Goal: Use online tool/utility: Utilize a website feature to perform a specific function

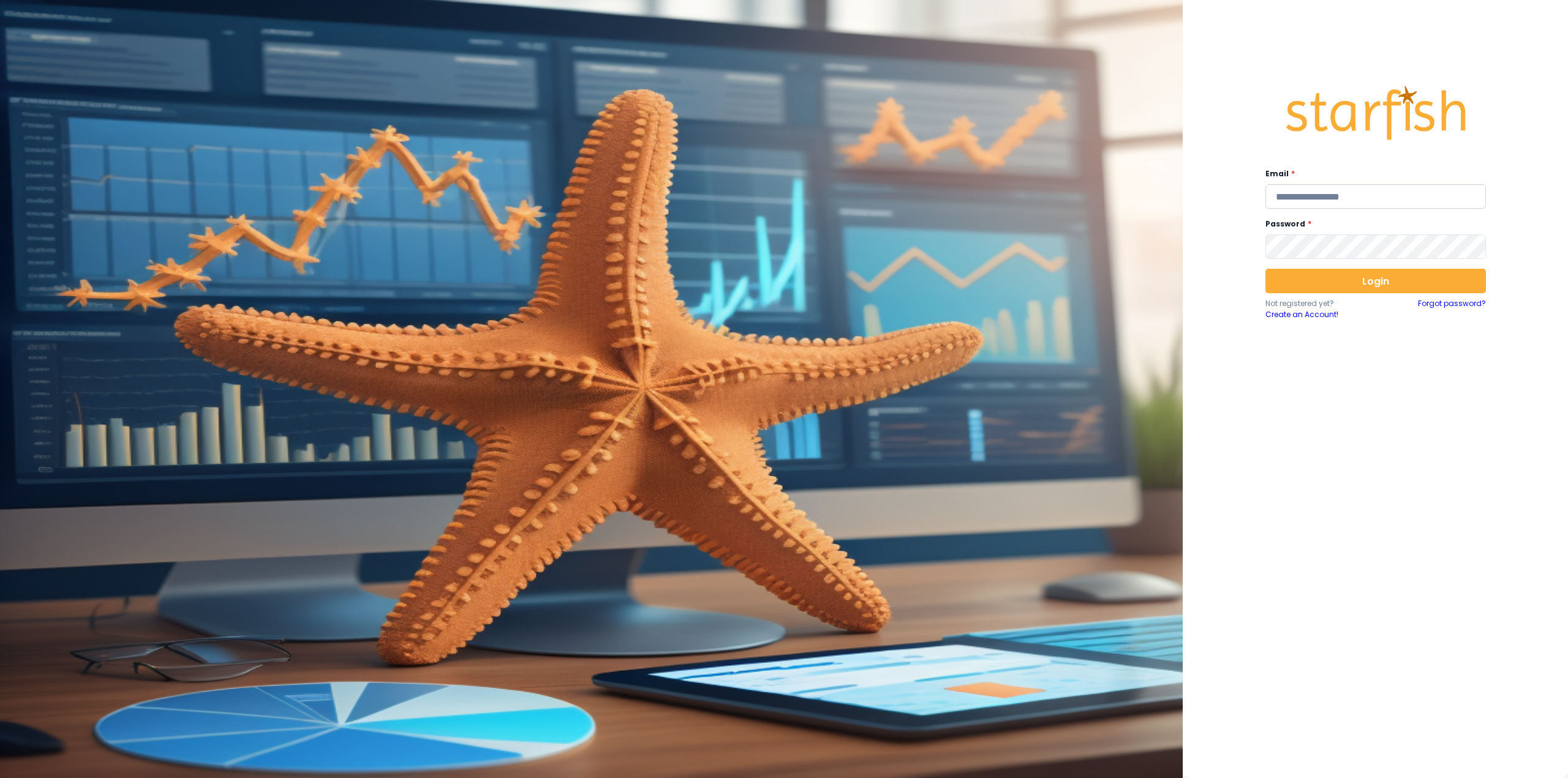
click at [1305, 194] on input "email" at bounding box center [1375, 196] width 220 height 25
type input "**********"
click at [1350, 295] on div "Login Not registered yet? Create an Account! Forgot password?" at bounding box center [1375, 294] width 220 height 51
click at [1351, 280] on button "Login" at bounding box center [1375, 280] width 220 height 25
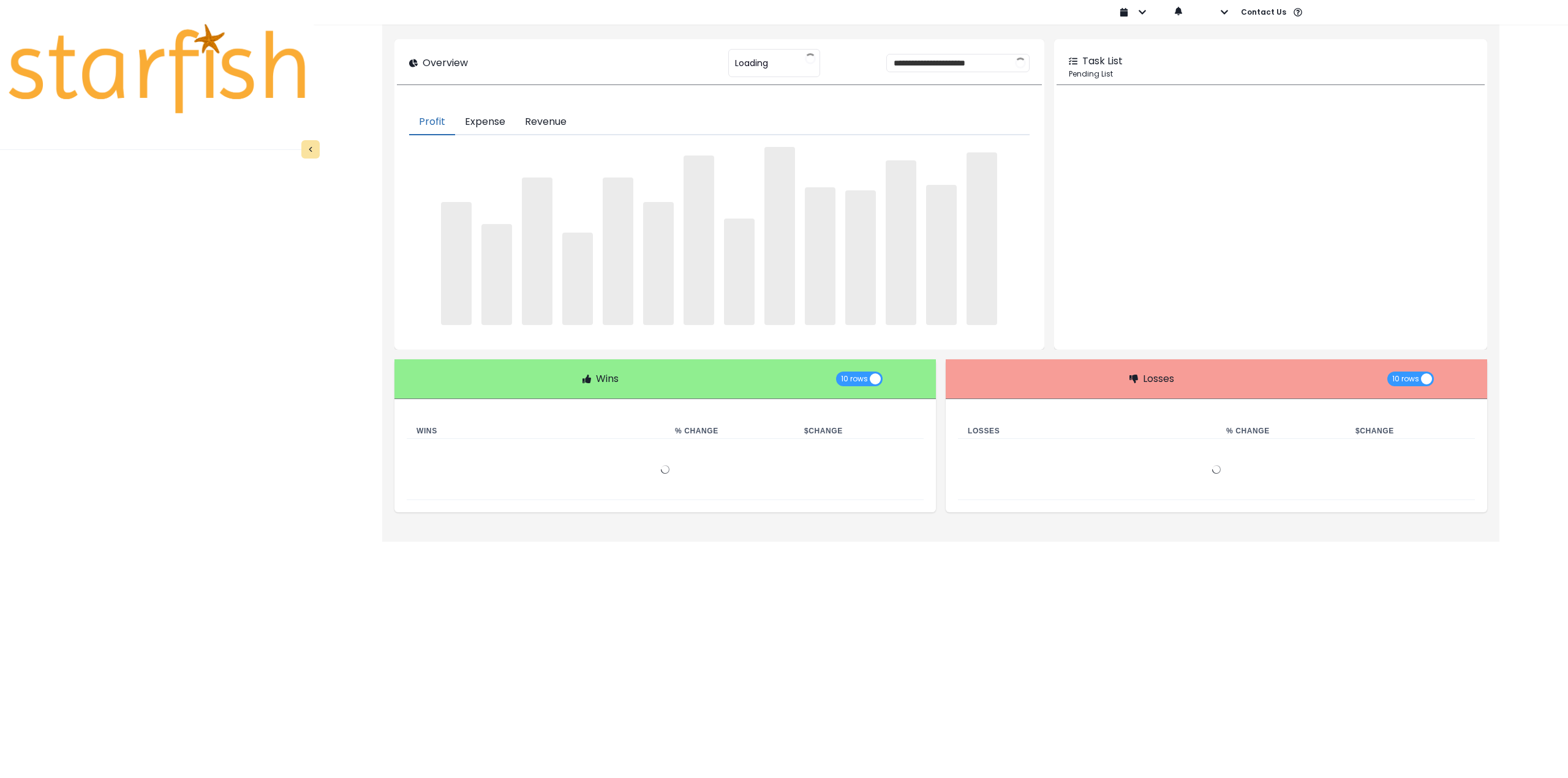
type input "********"
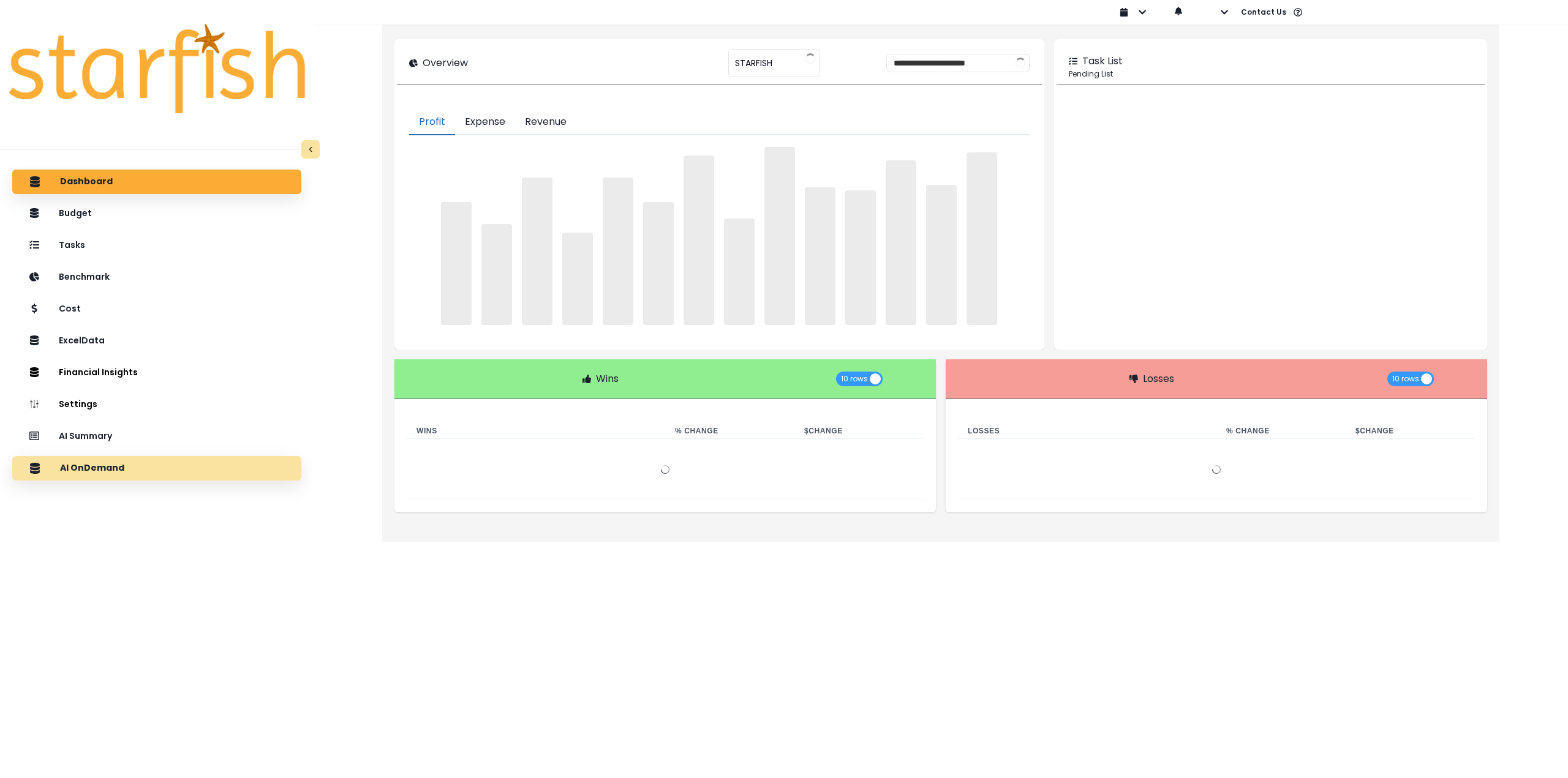
click at [147, 469] on div "AI OnDemand" at bounding box center [157, 468] width 270 height 26
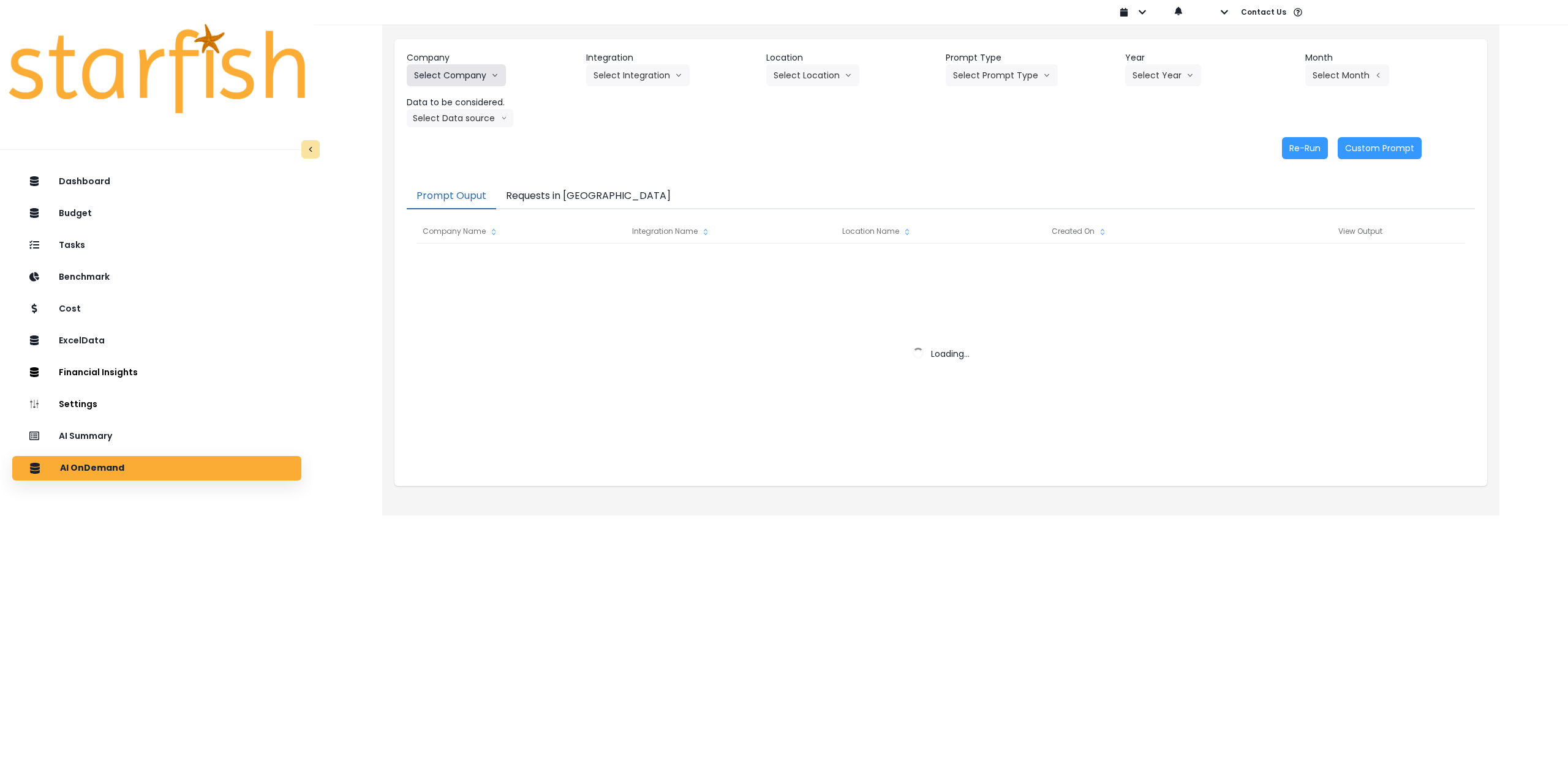
click at [470, 79] on button "Select Company" at bounding box center [457, 75] width 99 height 22
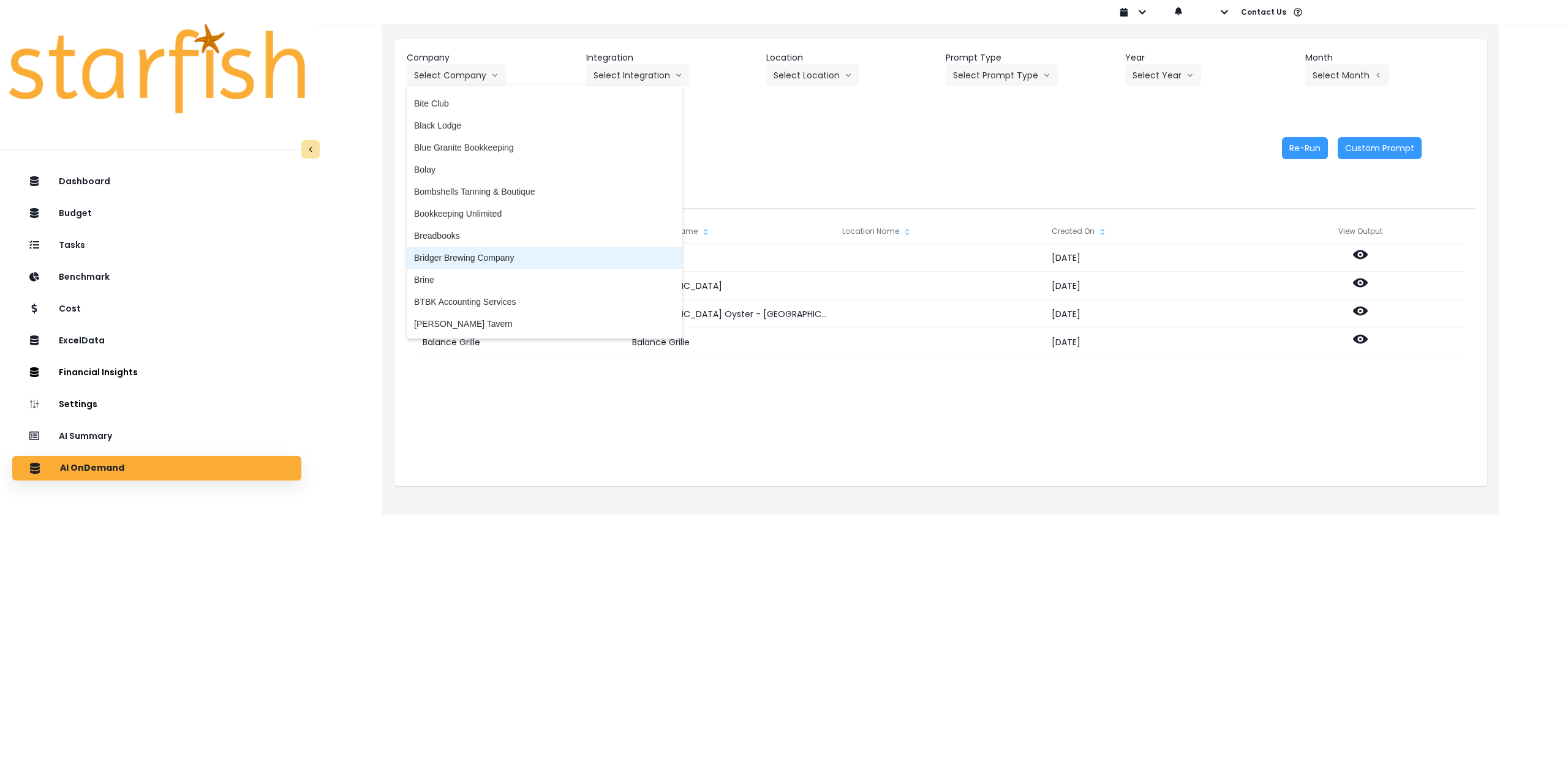
scroll to position [367, 0]
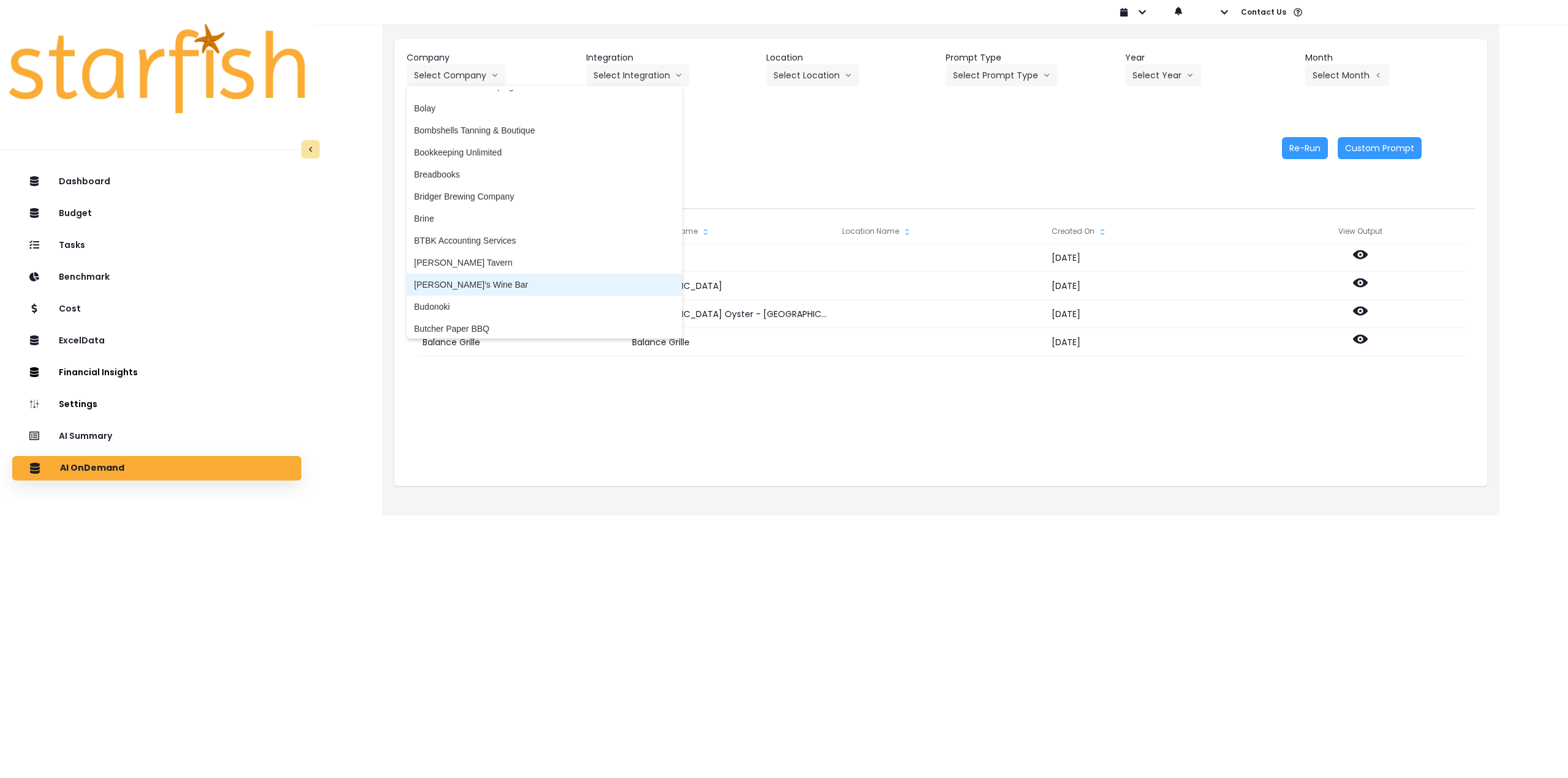
click at [486, 284] on span "[PERSON_NAME]'s Wine Bar" at bounding box center [545, 284] width 261 height 12
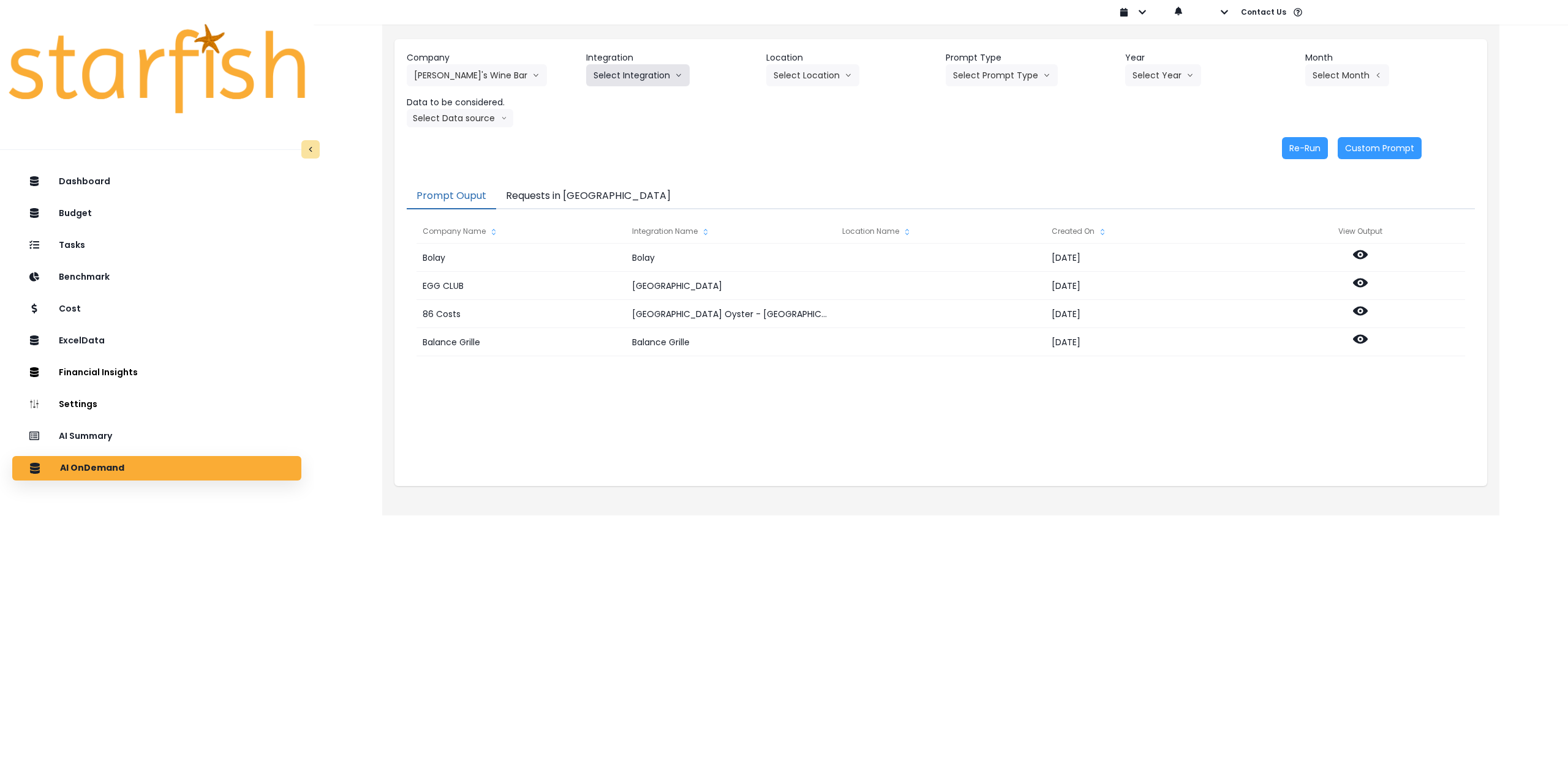
click at [649, 65] on button "Select Integration" at bounding box center [637, 75] width 104 height 22
click at [618, 103] on span "Quick Books" at bounding box center [617, 101] width 49 height 12
click at [803, 76] on button "Select Location" at bounding box center [813, 75] width 94 height 22
click at [798, 101] on span "All Locations" at bounding box center [798, 101] width 49 height 12
click at [1001, 92] on div "Company [PERSON_NAME]'s Wine Bar 86 Costs Asti Bagel Cafe Balance Grille Bald G…" at bounding box center [941, 89] width 1068 height 76
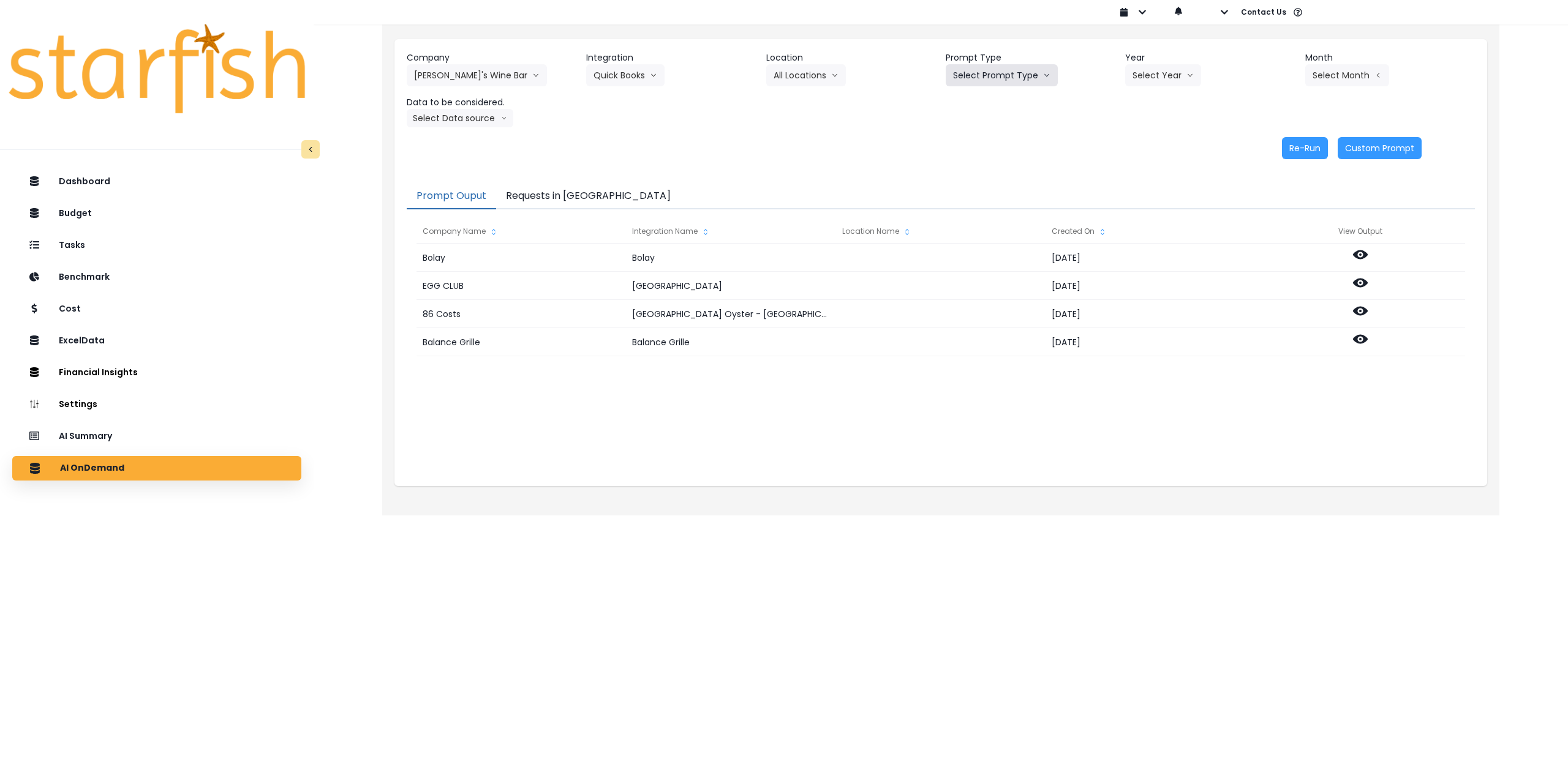
click at [999, 81] on button "Select Prompt Type" at bounding box center [1001, 75] width 112 height 22
click at [983, 172] on span "Monthly Summary" at bounding box center [987, 167] width 69 height 12
click at [1159, 68] on button "Select Year" at bounding box center [1163, 75] width 76 height 22
drag, startPoint x: 1137, startPoint y: 141, endPoint x: 1205, endPoint y: 134, distance: 68.4
click at [1137, 142] on span "2025" at bounding box center [1142, 145] width 19 height 12
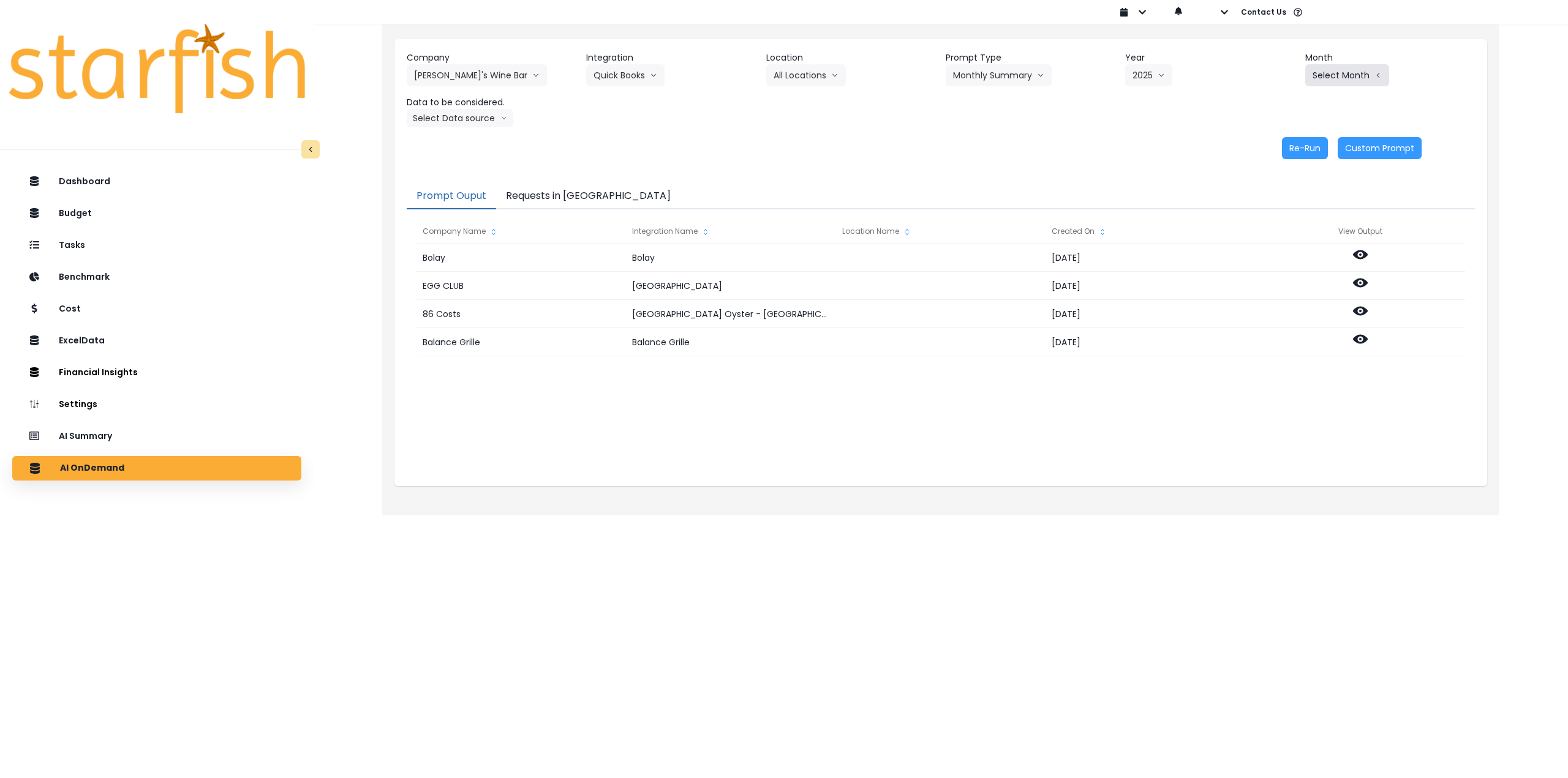
click at [1366, 74] on button "Select Month" at bounding box center [1347, 75] width 84 height 22
click at [1282, 237] on span "Aug" at bounding box center [1286, 233] width 24 height 12
click at [463, 123] on button "Select Data source" at bounding box center [460, 118] width 106 height 18
click at [462, 165] on span "Location Analysis" at bounding box center [455, 163] width 82 height 12
click at [460, 119] on button "Location Analysis" at bounding box center [456, 118] width 97 height 18
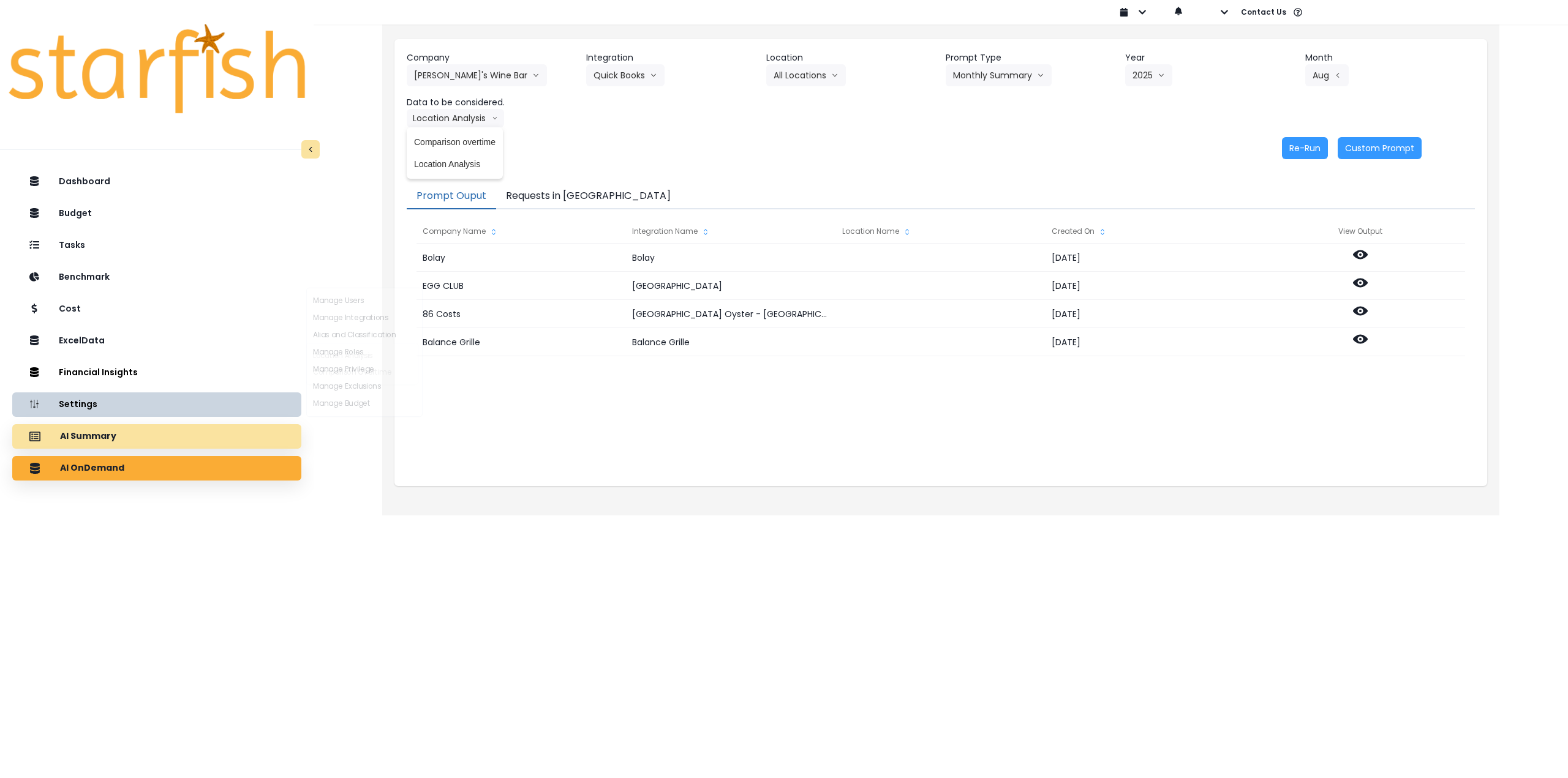
click at [179, 428] on div "AI Summary" at bounding box center [157, 436] width 270 height 26
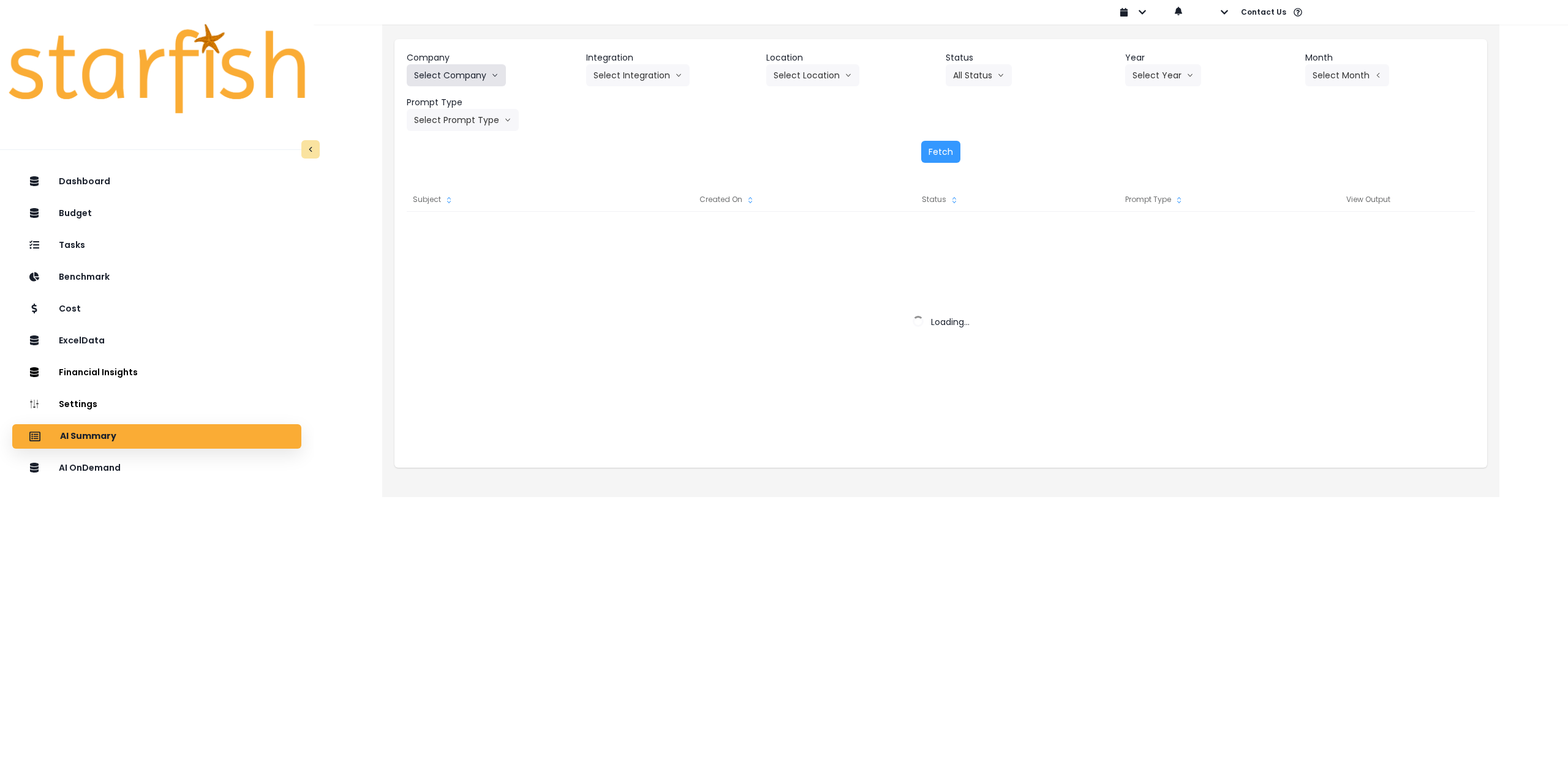
click at [449, 84] on button "Select Company" at bounding box center [457, 75] width 99 height 22
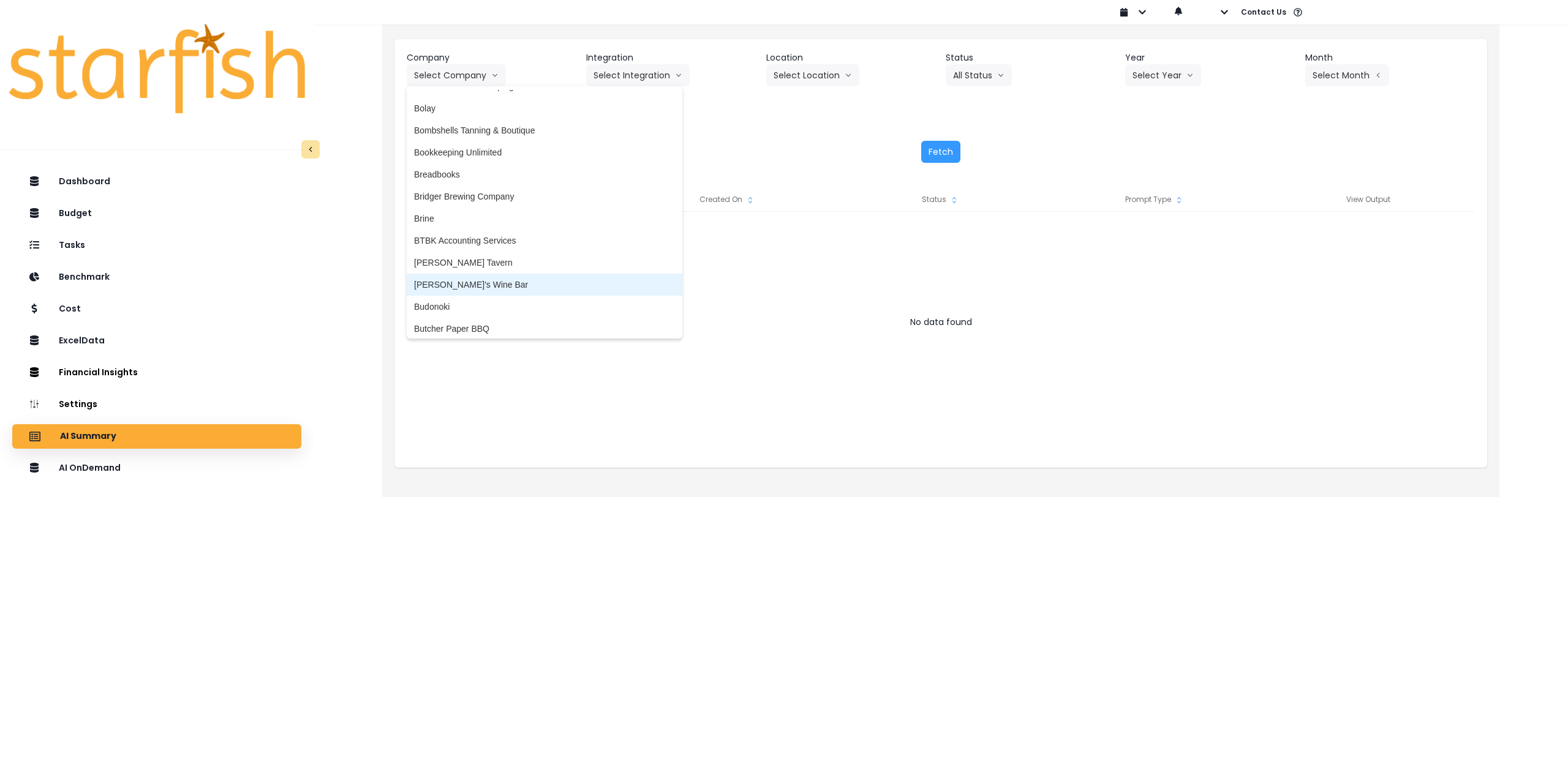
scroll to position [429, 0]
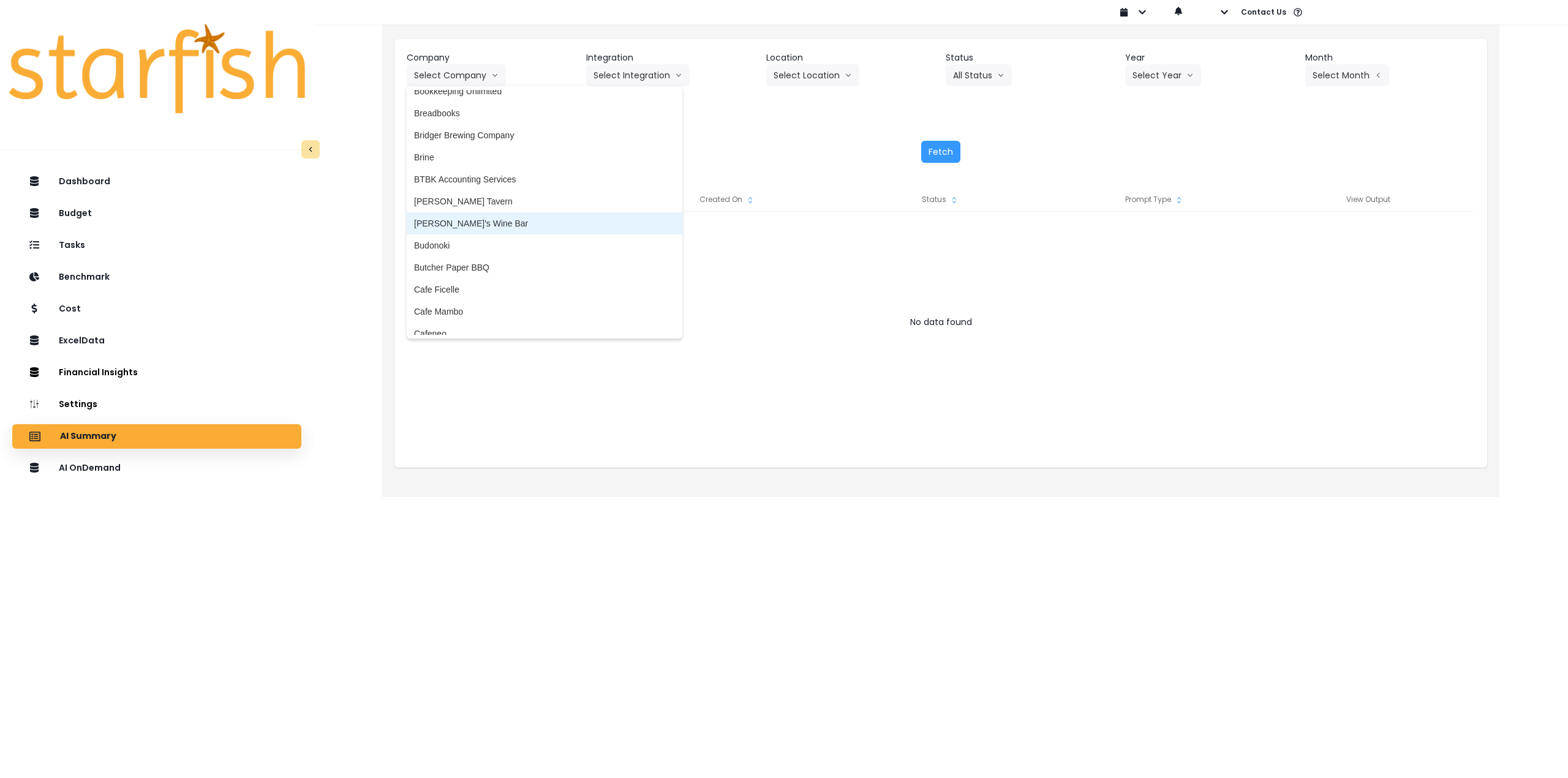
click at [458, 222] on span "[PERSON_NAME]'s Wine Bar" at bounding box center [545, 223] width 261 height 12
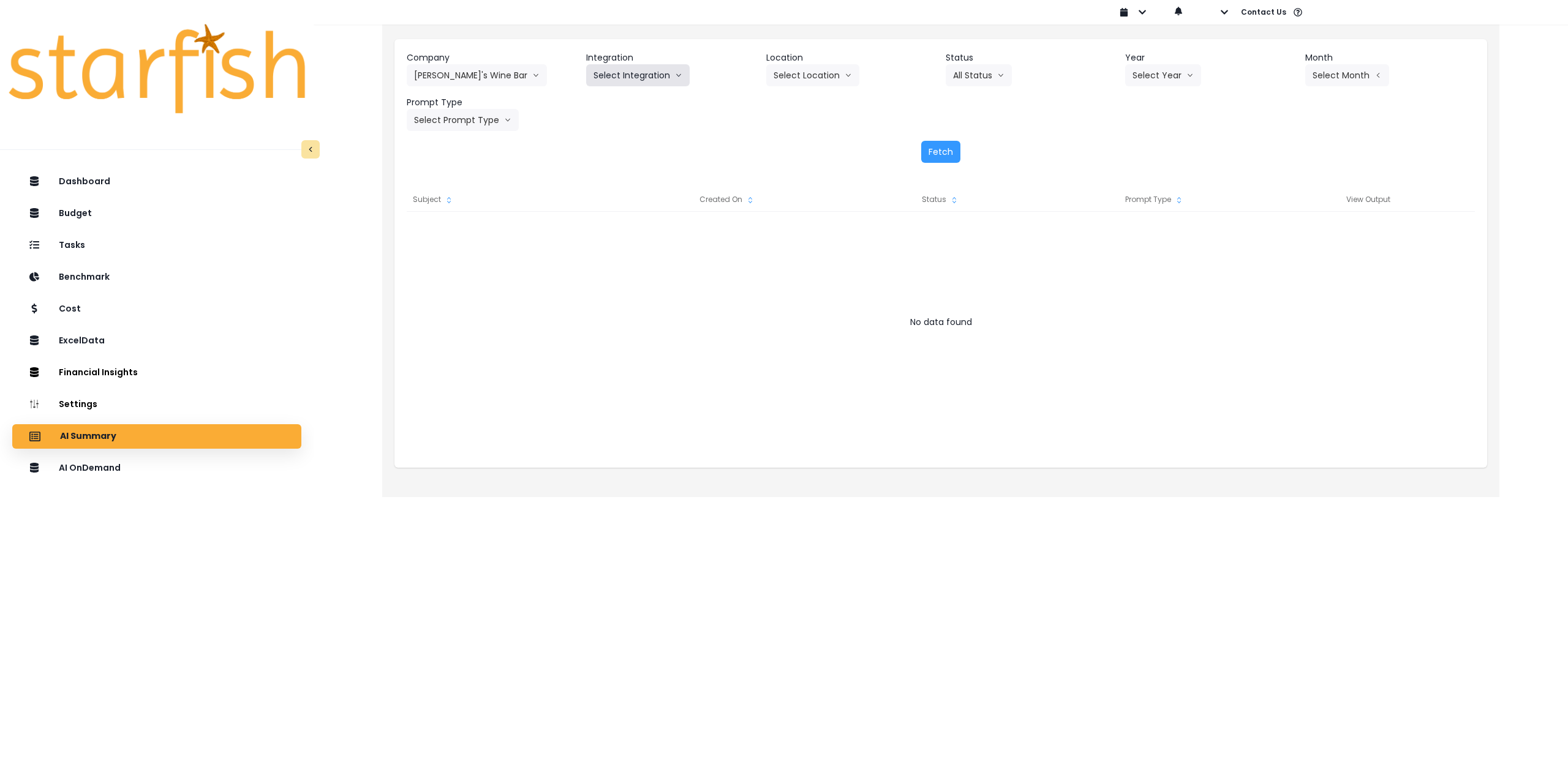
click at [645, 83] on button "Select Integration" at bounding box center [637, 75] width 104 height 22
click at [624, 101] on span "Quick Books" at bounding box center [617, 101] width 49 height 12
click at [799, 90] on div "Company [PERSON_NAME]'s Wine Bar 86 Costs Asti Bagel Cafe Balance Grille Bald G…" at bounding box center [941, 91] width 1068 height 80
click at [800, 82] on button "Select Location" at bounding box center [813, 75] width 94 height 22
drag, startPoint x: 792, startPoint y: 103, endPoint x: 838, endPoint y: 97, distance: 46.4
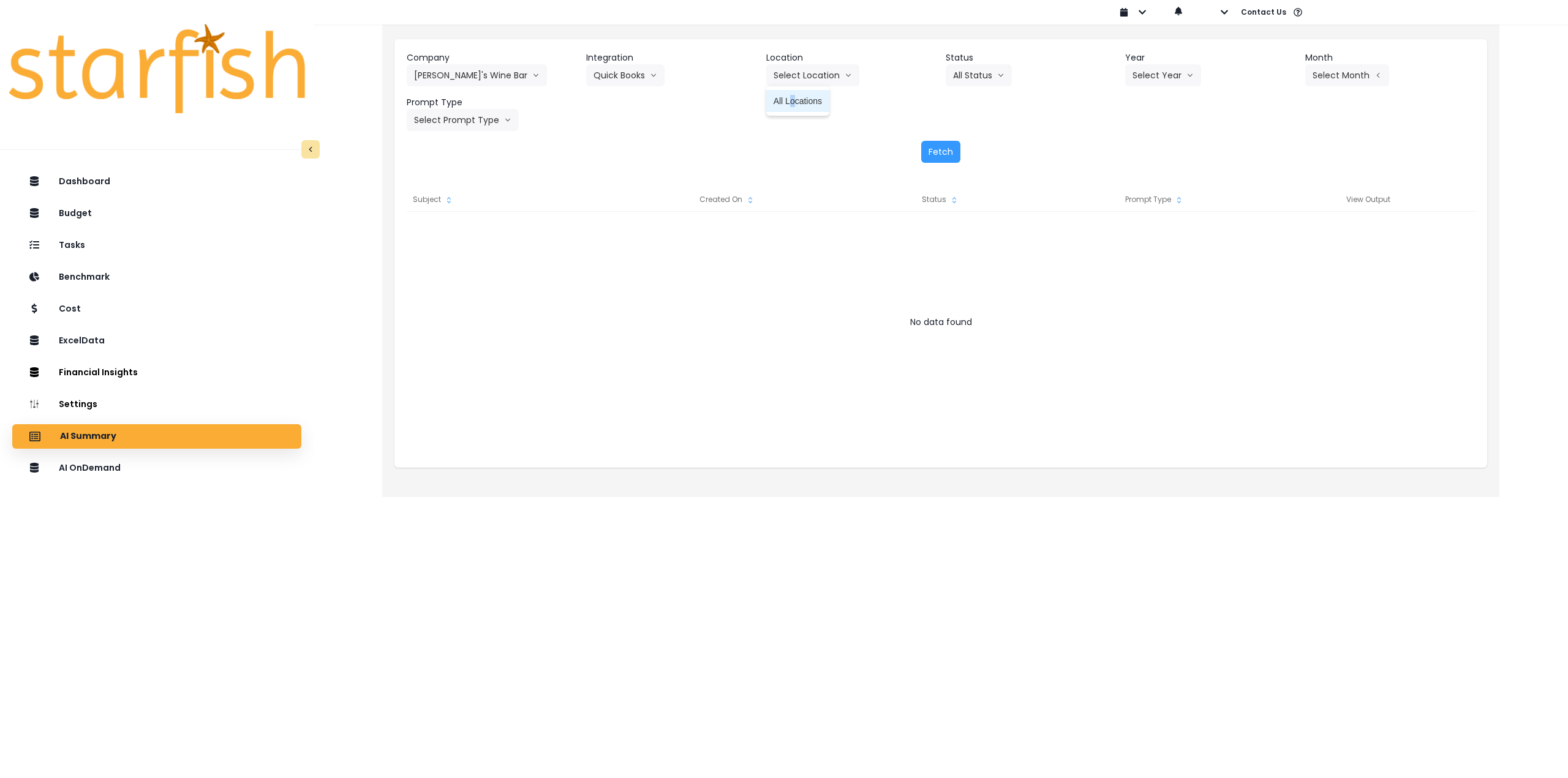
click at [793, 103] on span "All Locations" at bounding box center [798, 101] width 49 height 12
click at [1164, 71] on button "Select Year" at bounding box center [1163, 75] width 76 height 22
click at [1131, 141] on div "2023 2024 2025" at bounding box center [1142, 123] width 34 height 66
click at [1135, 145] on span "2025" at bounding box center [1142, 145] width 19 height 12
click at [1337, 82] on button "Select Month" at bounding box center [1347, 75] width 84 height 22
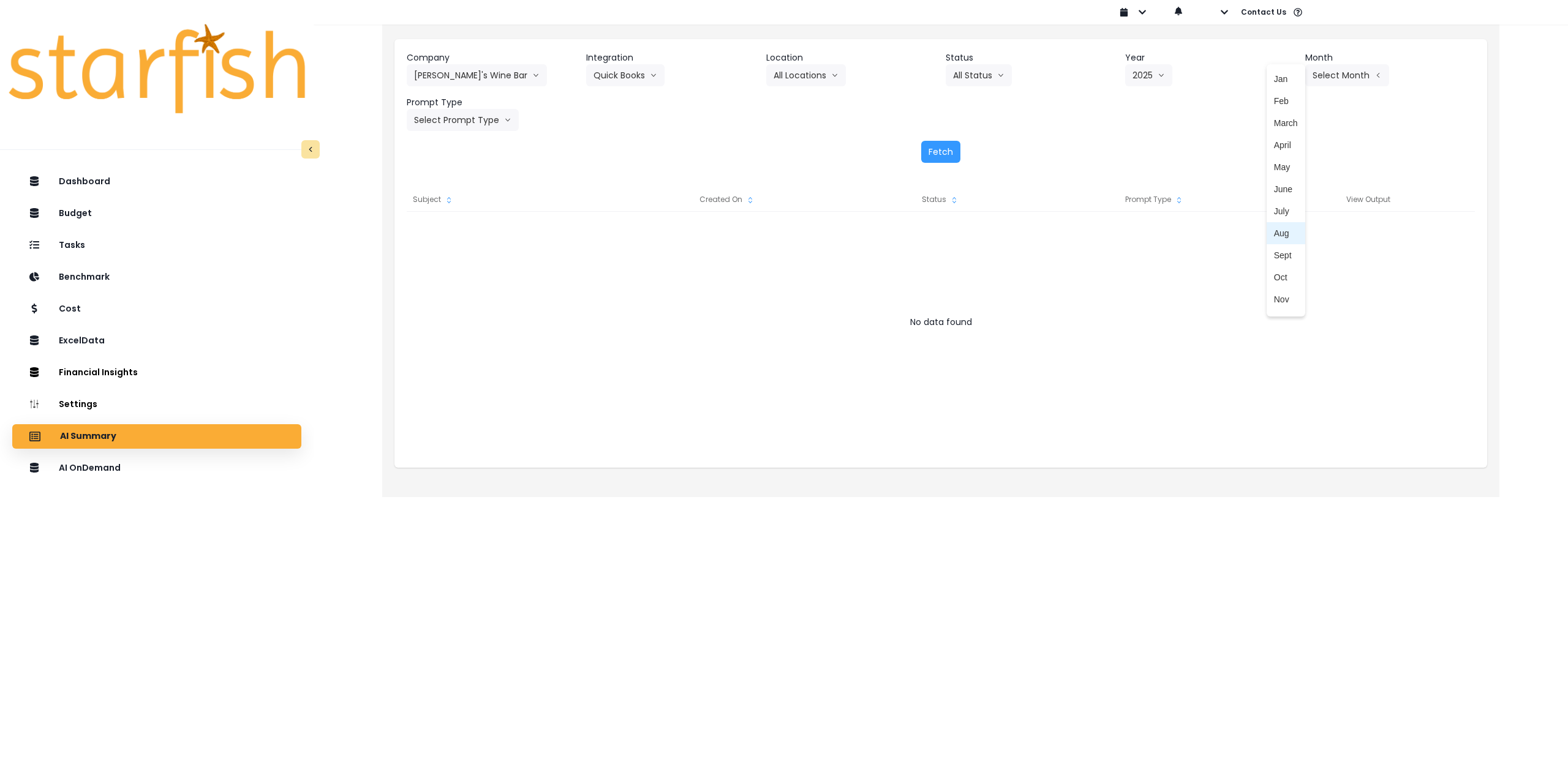
click at [1275, 236] on span "Aug" at bounding box center [1286, 233] width 24 height 12
click at [1337, 80] on icon "arrow left line" at bounding box center [1338, 74] width 7 height 12
click at [1286, 123] on li "March" at bounding box center [1286, 123] width 39 height 22
click at [462, 119] on button "Select Prompt Type" at bounding box center [463, 120] width 112 height 22
click at [438, 227] on li "Monthly Summary" at bounding box center [449, 234] width 84 height 22
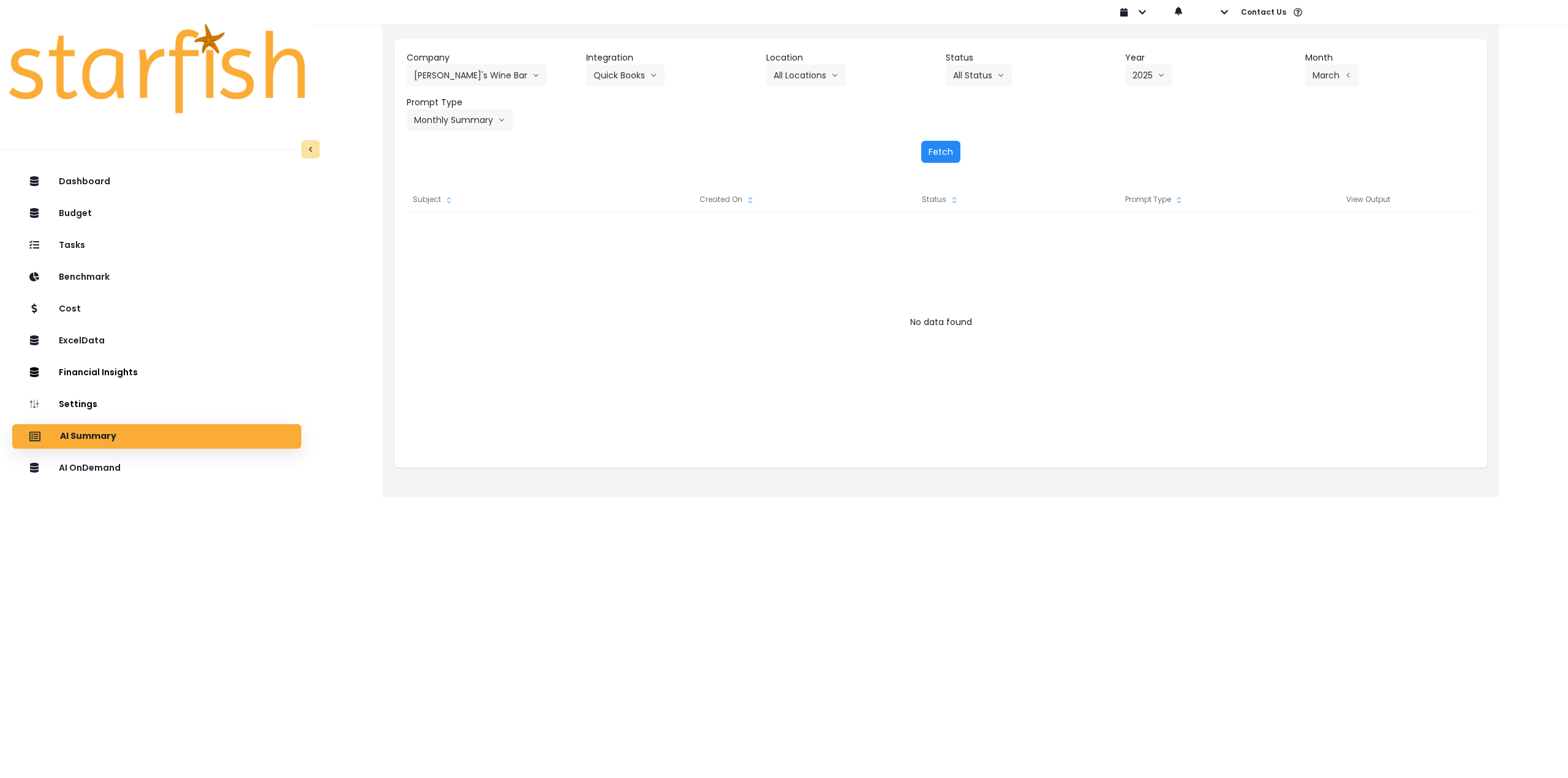
click at [949, 148] on button "Fetch" at bounding box center [941, 152] width 39 height 22
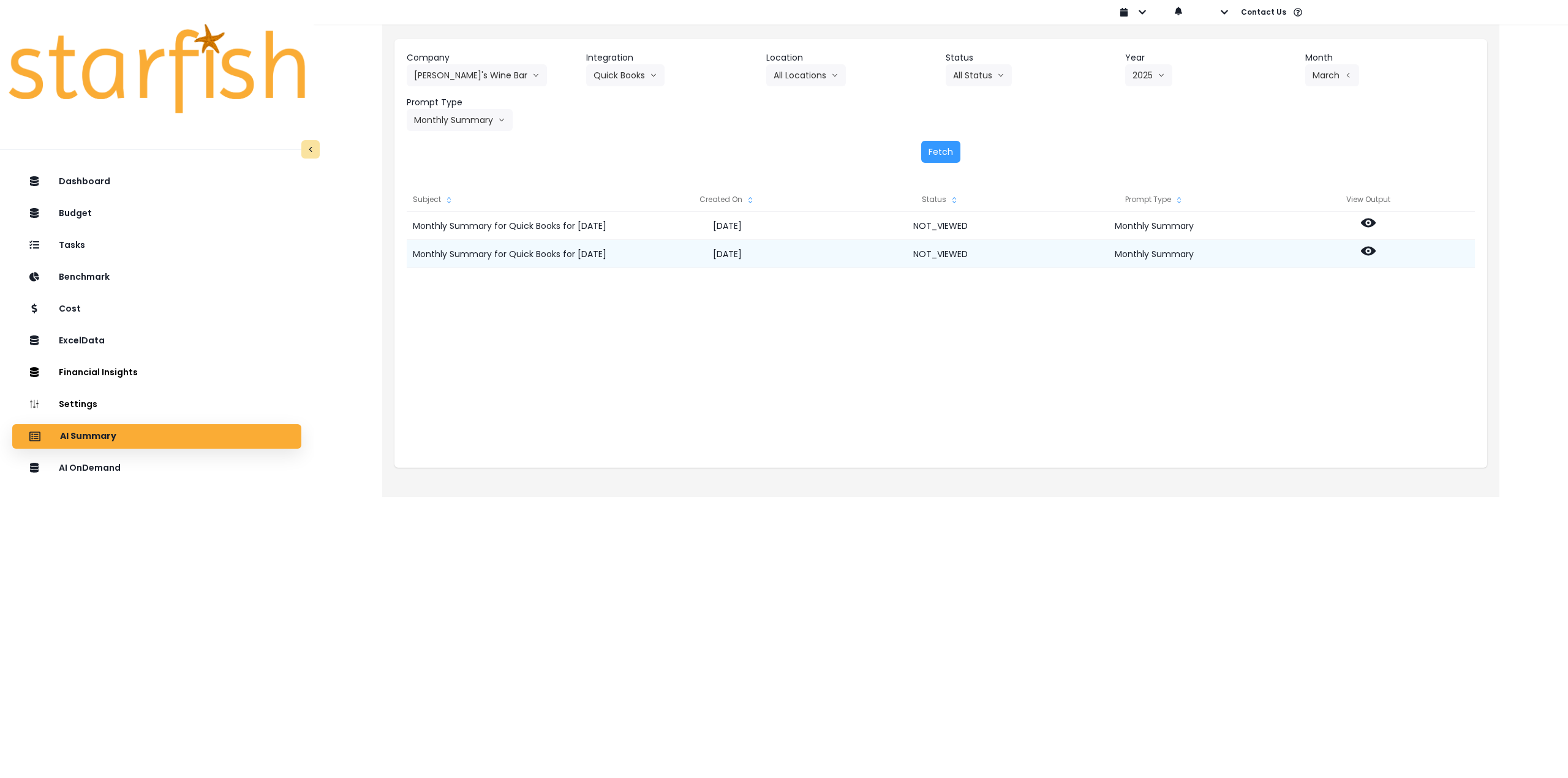
click at [1375, 250] on icon at bounding box center [1368, 251] width 15 height 9
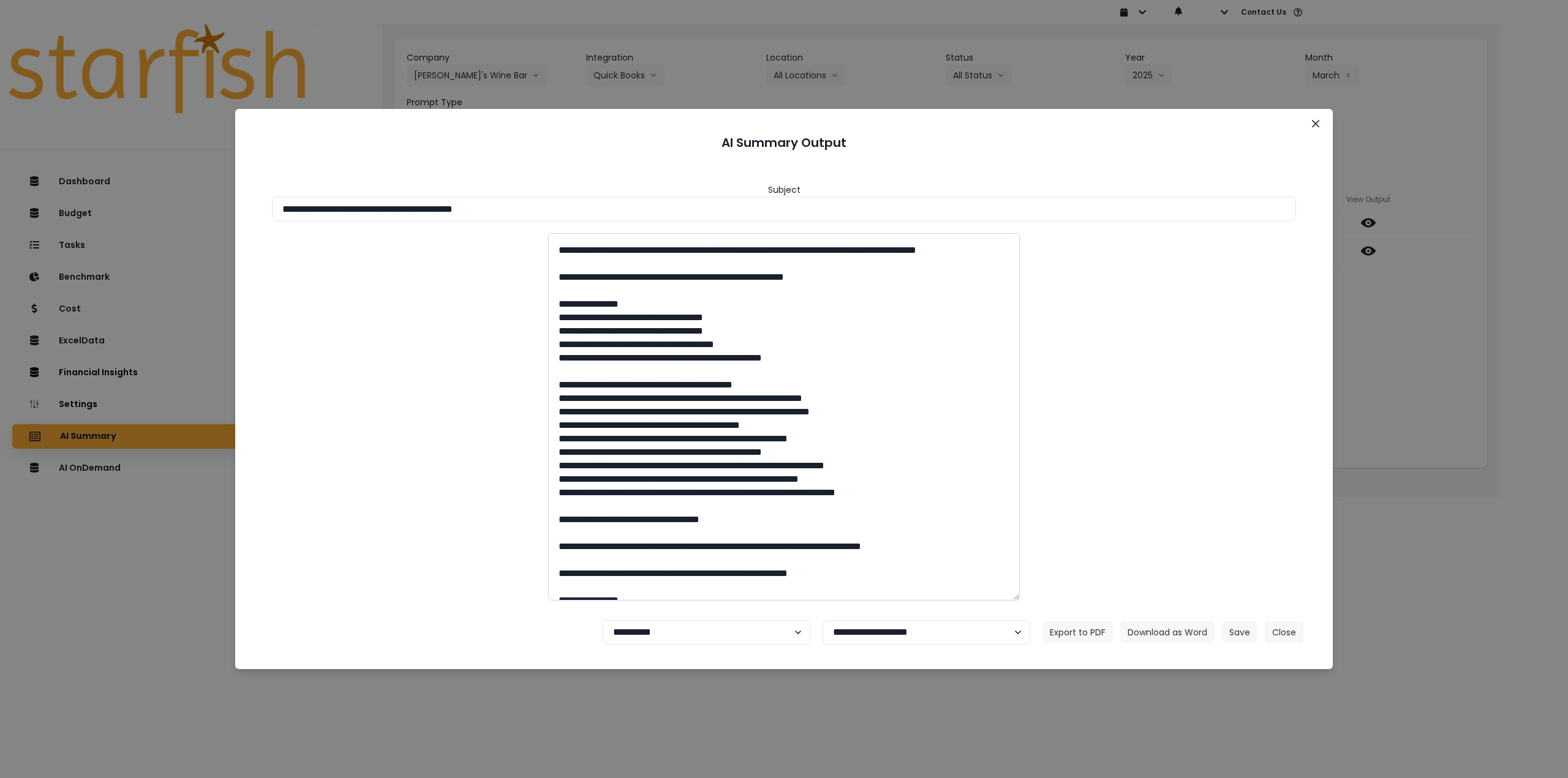
scroll to position [918, 0]
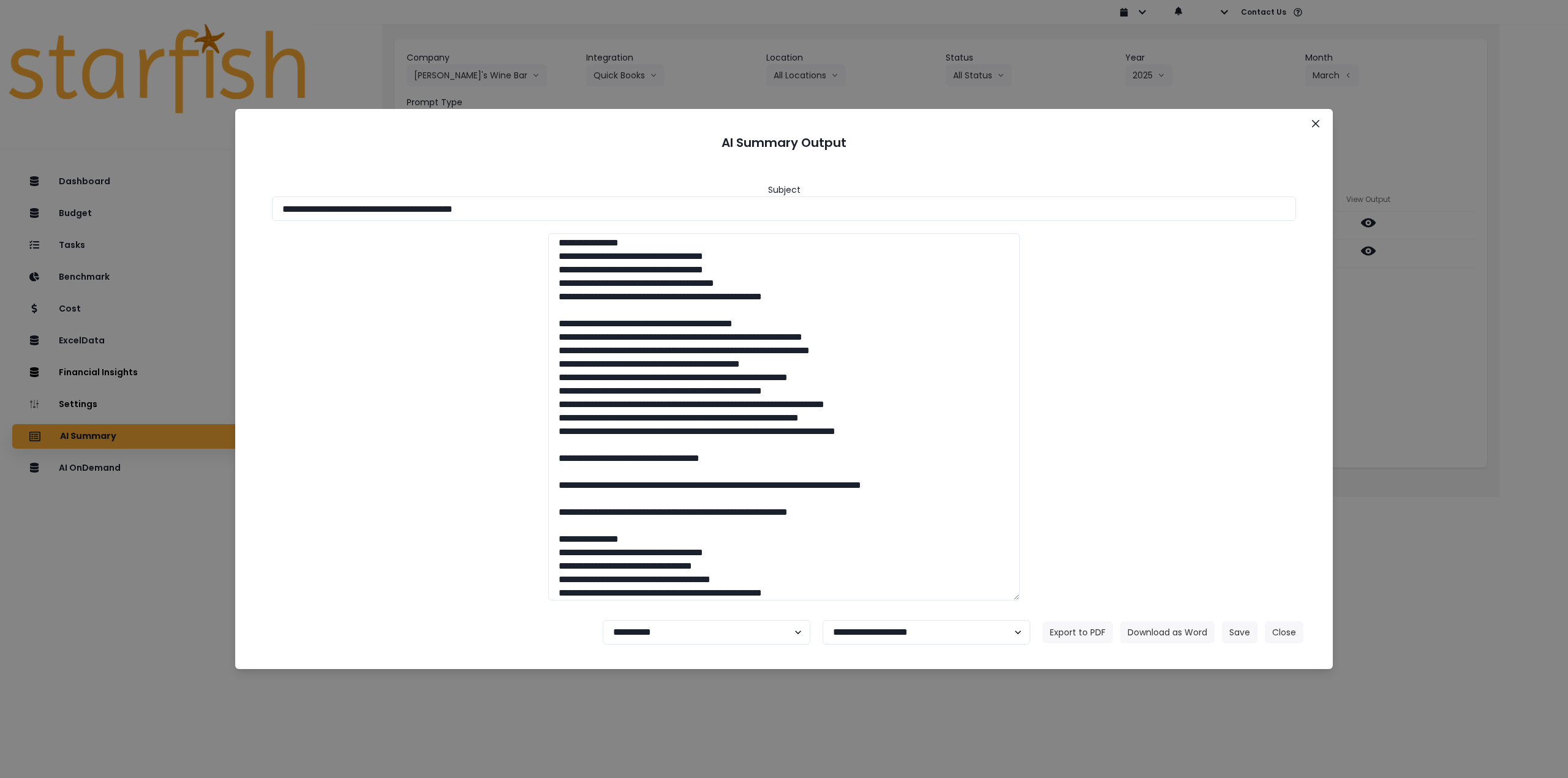
drag, startPoint x: 728, startPoint y: 558, endPoint x: 504, endPoint y: 336, distance: 315.4
click at [504, 336] on div at bounding box center [784, 417] width 1049 height 367
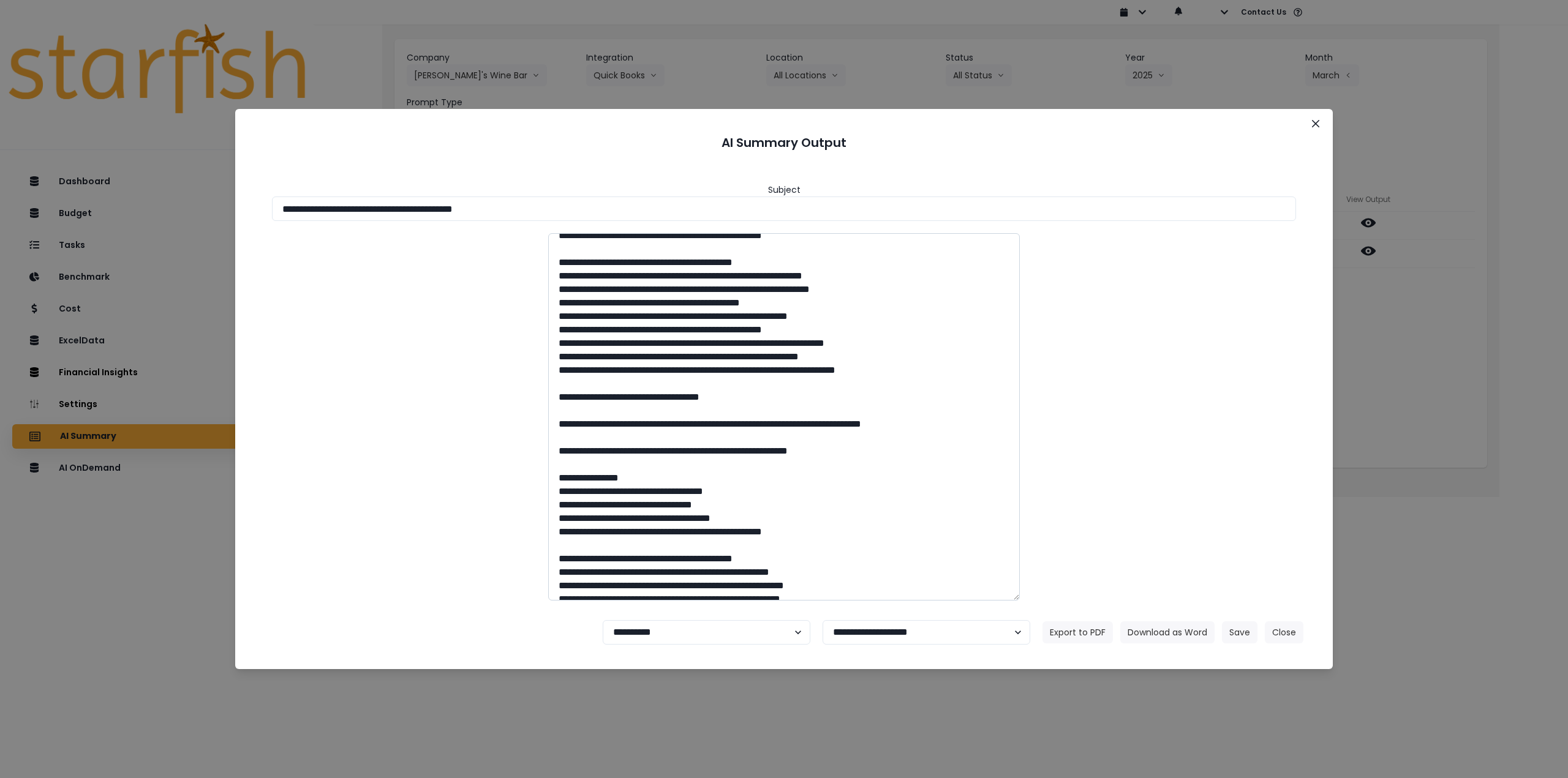
scroll to position [1041, 0]
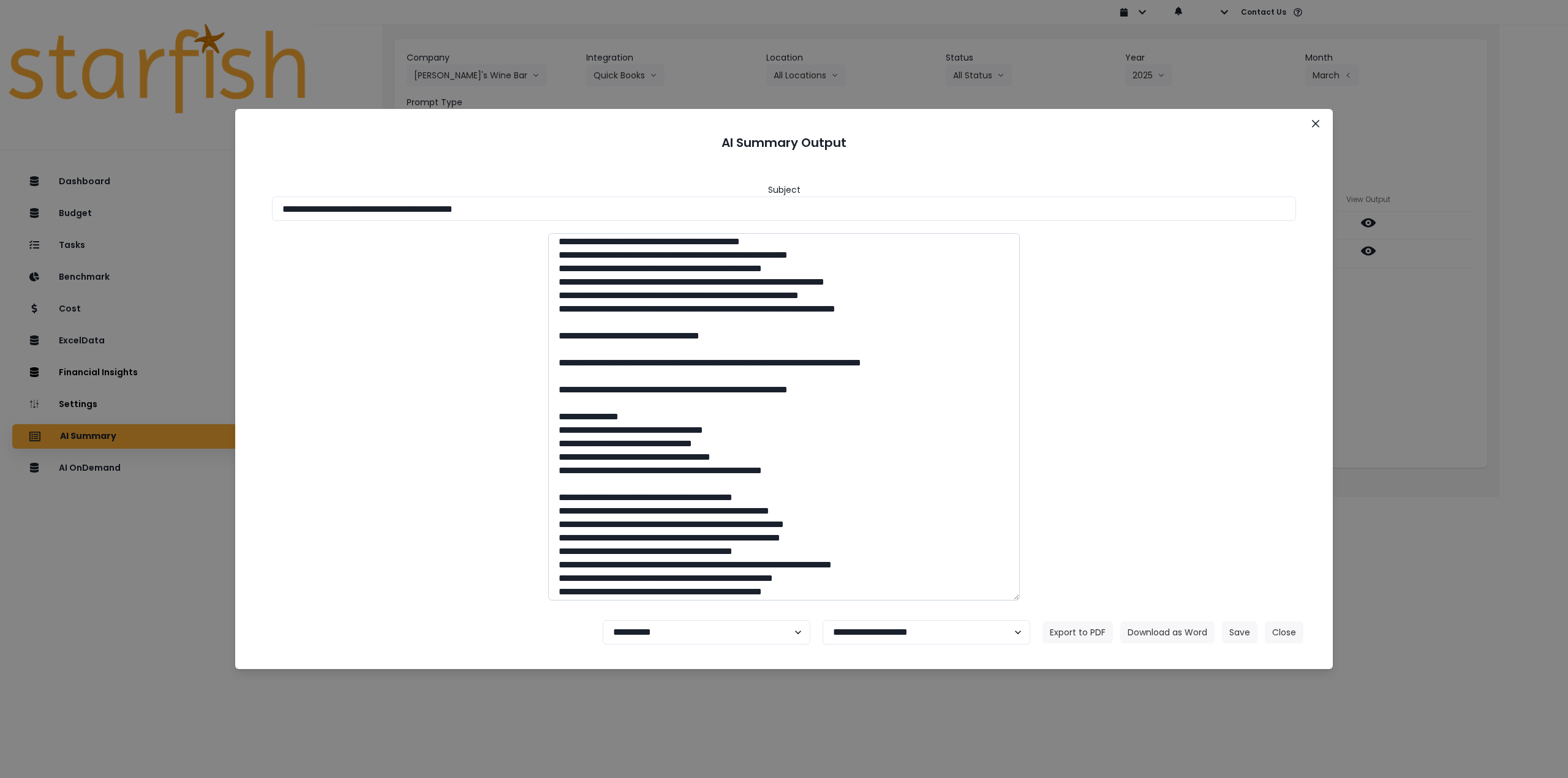
drag, startPoint x: 955, startPoint y: 481, endPoint x: 553, endPoint y: 488, distance: 402.1
click at [553, 488] on textarea at bounding box center [784, 417] width 471 height 367
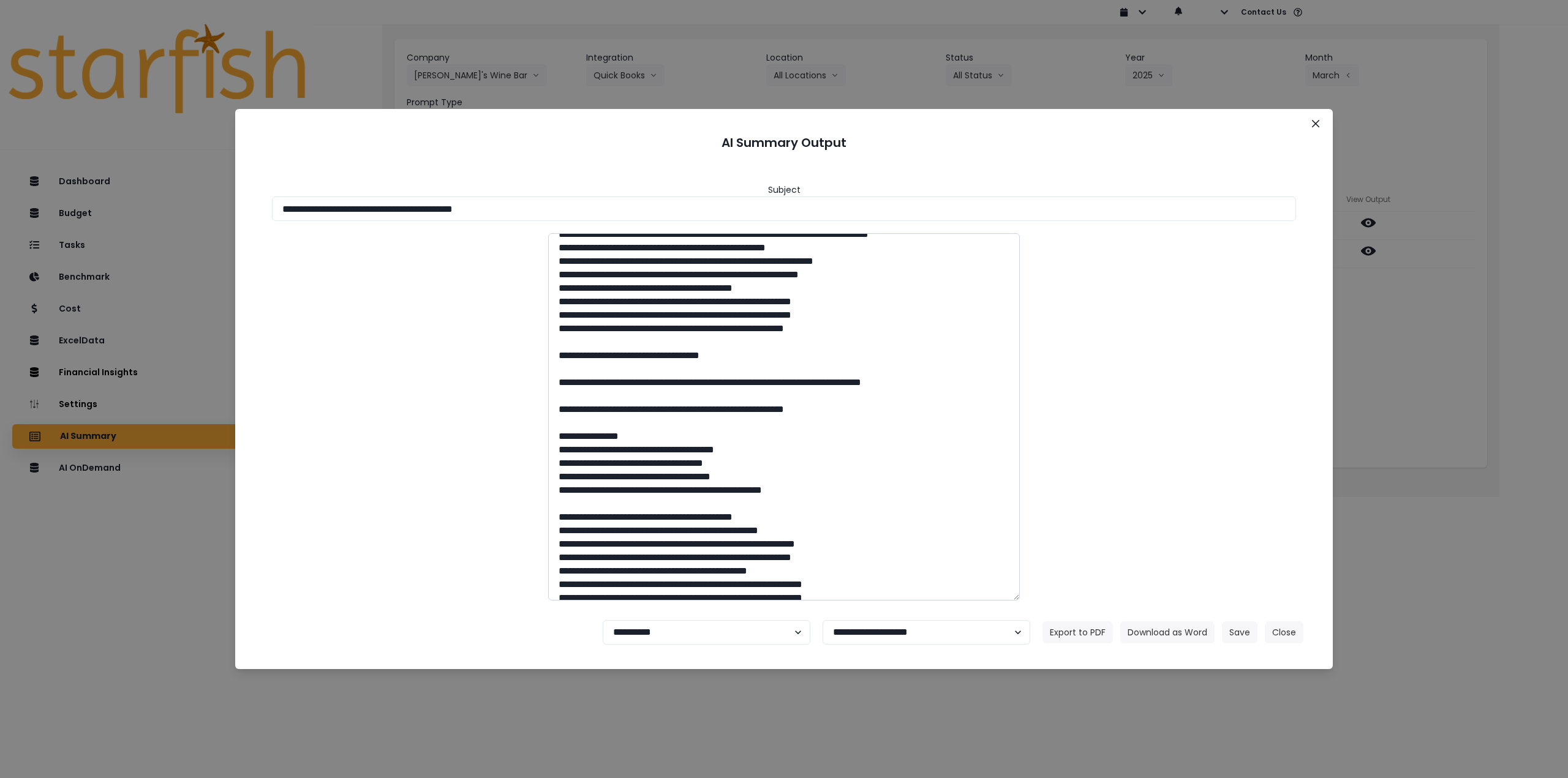
scroll to position [489, 0]
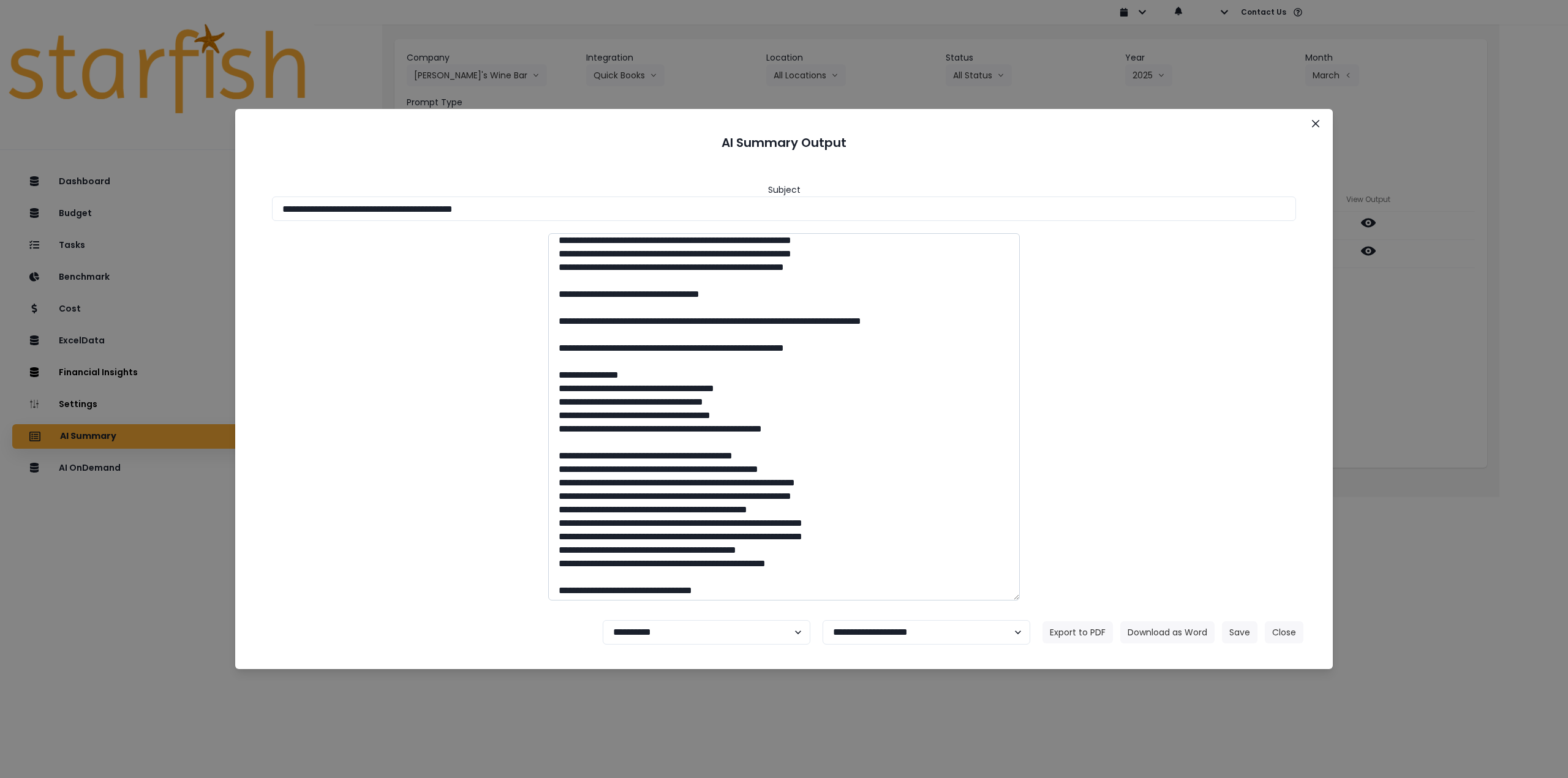
click at [659, 373] on textarea at bounding box center [784, 417] width 471 height 367
click at [629, 125] on header "AI Summary Output" at bounding box center [784, 142] width 1068 height 38
